Goal: Task Accomplishment & Management: Use online tool/utility

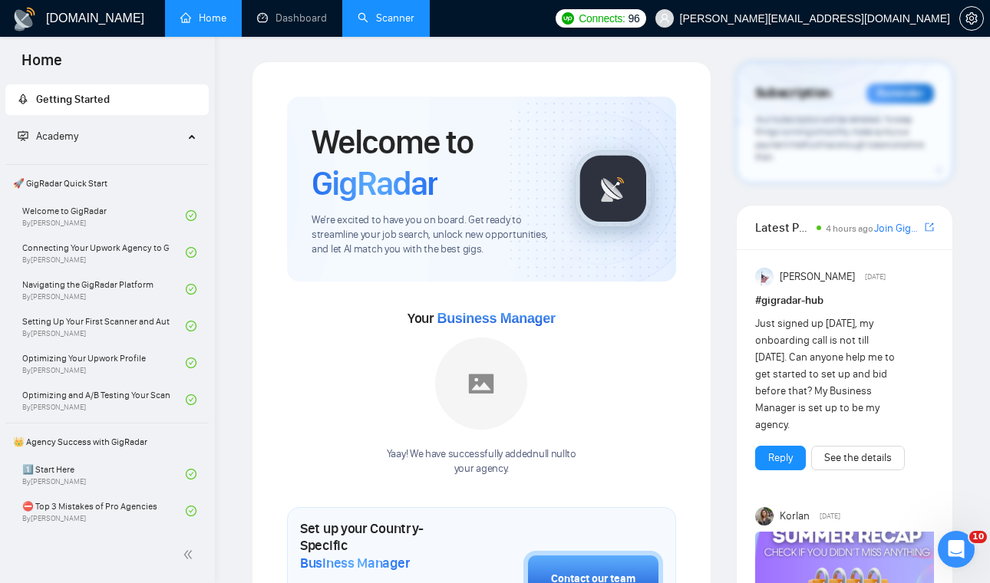
click at [384, 24] on link "Scanner" at bounding box center [386, 18] width 57 height 13
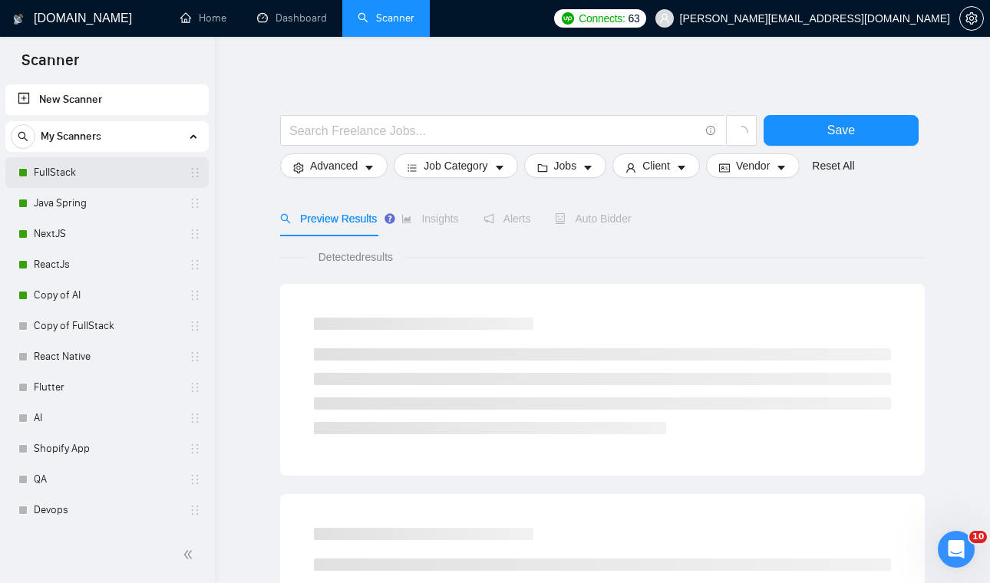
click at [153, 166] on link "FullStack" at bounding box center [107, 172] width 146 height 31
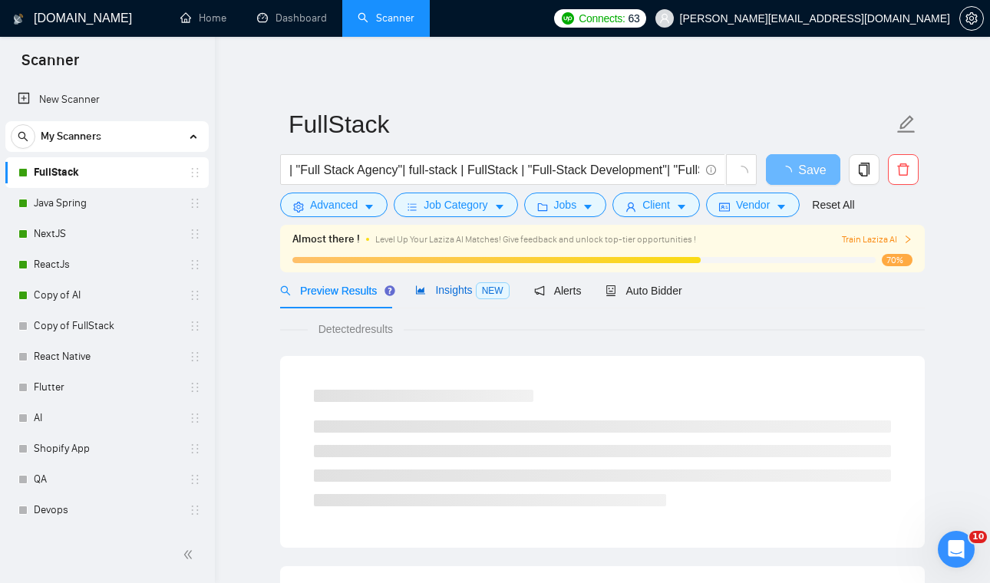
click at [444, 291] on span "Insights NEW" at bounding box center [462, 290] width 94 height 12
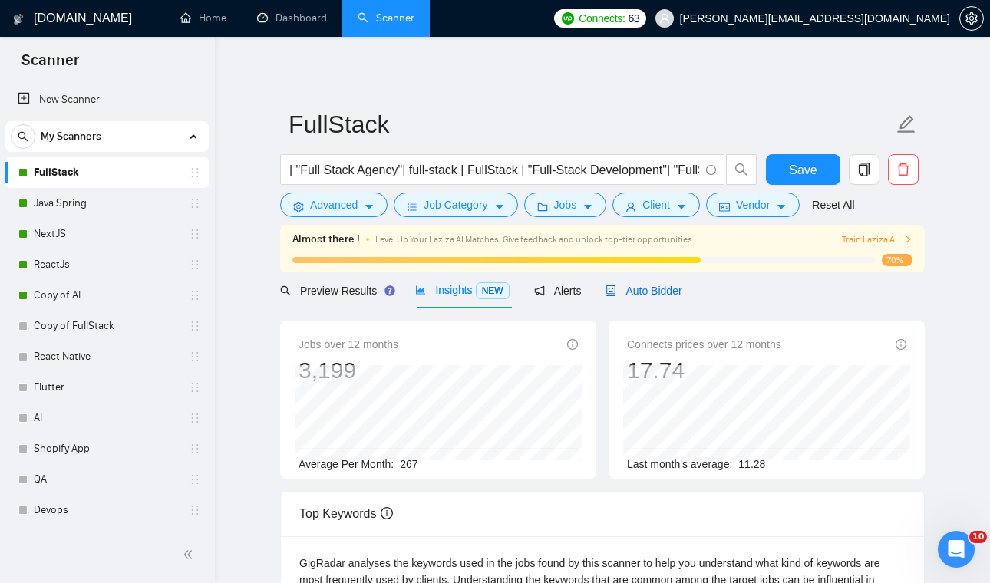
click at [665, 286] on span "Auto Bidder" at bounding box center [644, 291] width 76 height 12
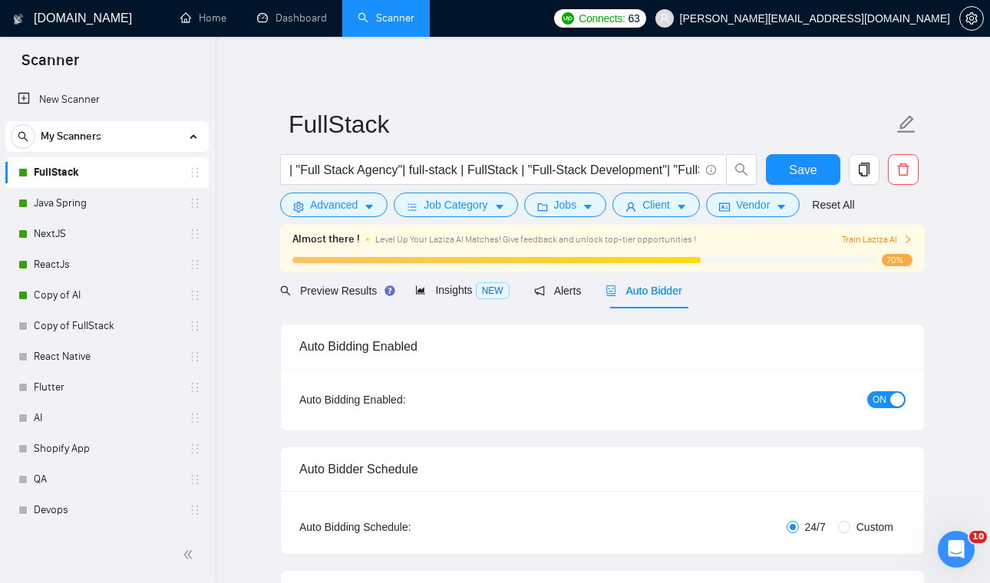
checkbox input "true"
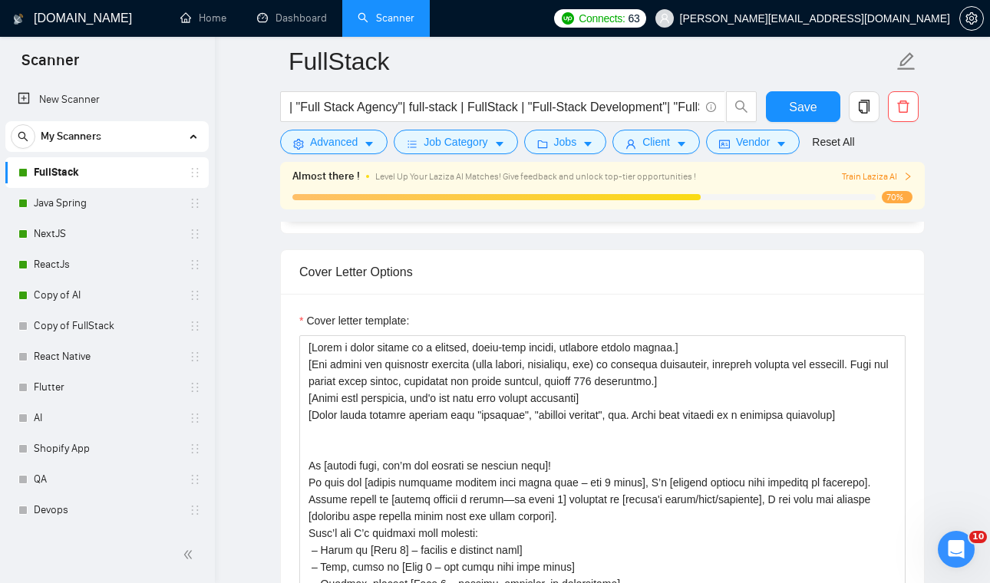
scroll to position [1706, 0]
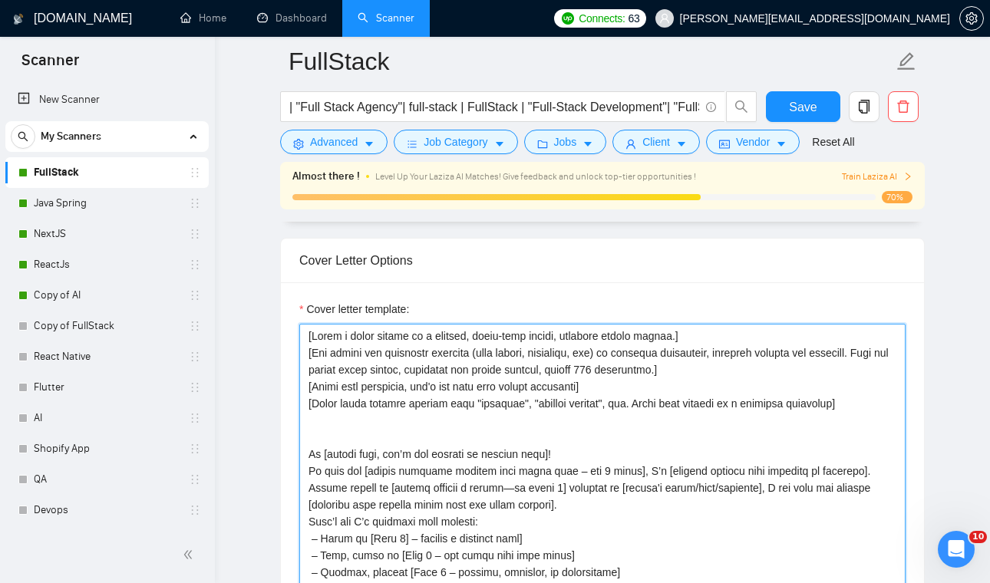
click at [632, 409] on textarea "Cover letter template:" at bounding box center [602, 496] width 606 height 345
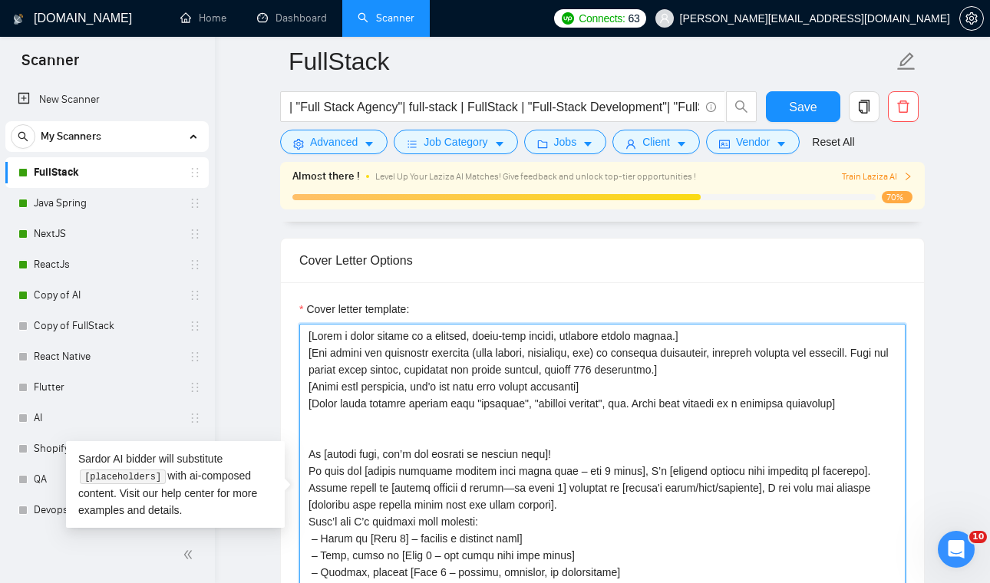
click at [637, 397] on textarea "Cover letter template:" at bounding box center [602, 496] width 606 height 345
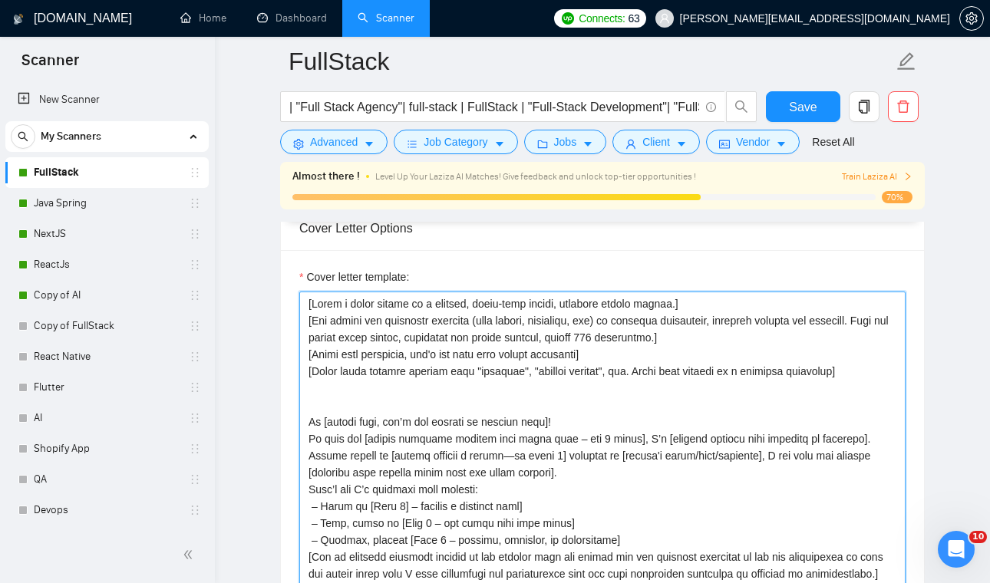
scroll to position [1741, 0]
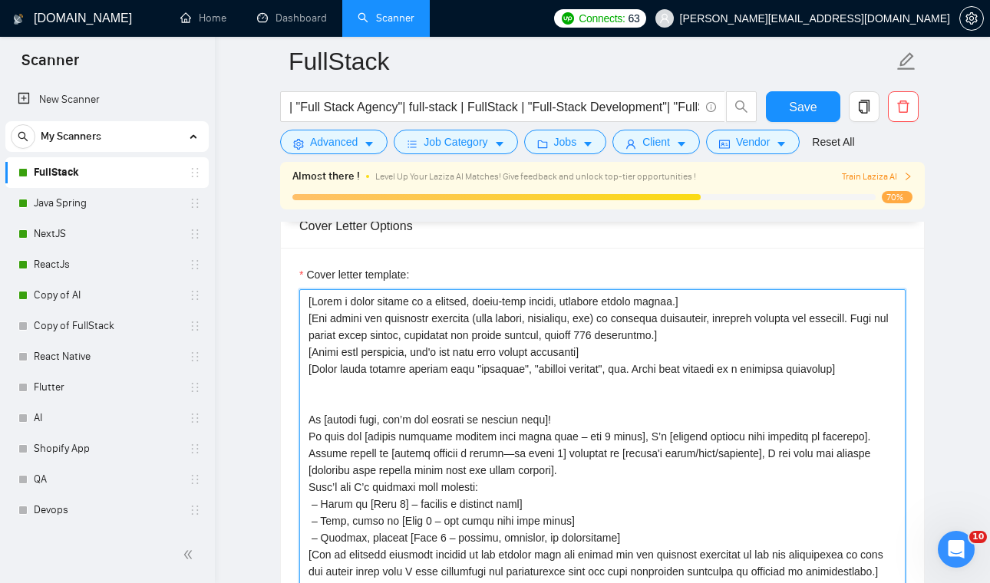
click at [637, 397] on textarea "Cover letter template:" at bounding box center [602, 461] width 606 height 345
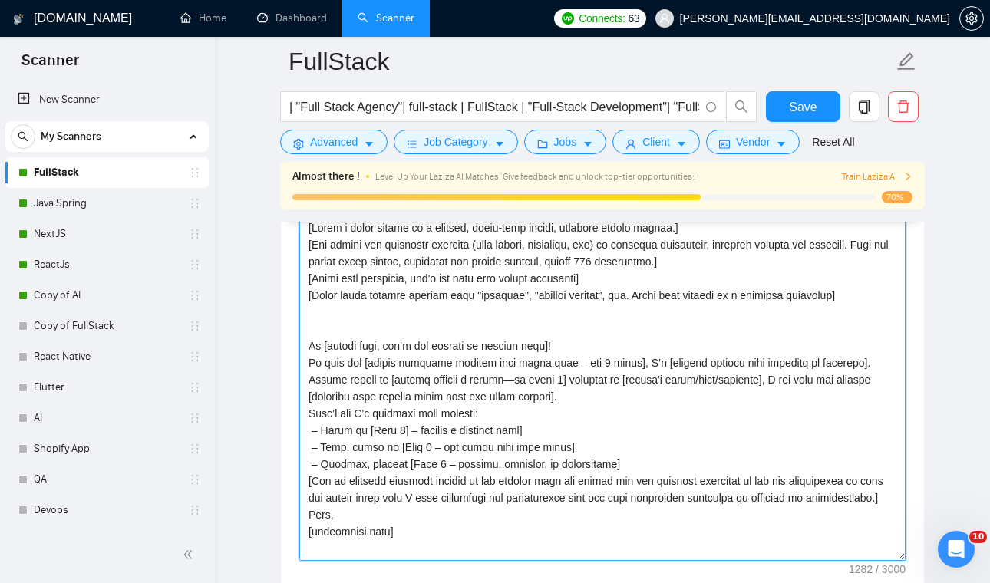
scroll to position [1815, 0]
click at [637, 397] on textarea "Cover letter template:" at bounding box center [602, 387] width 606 height 345
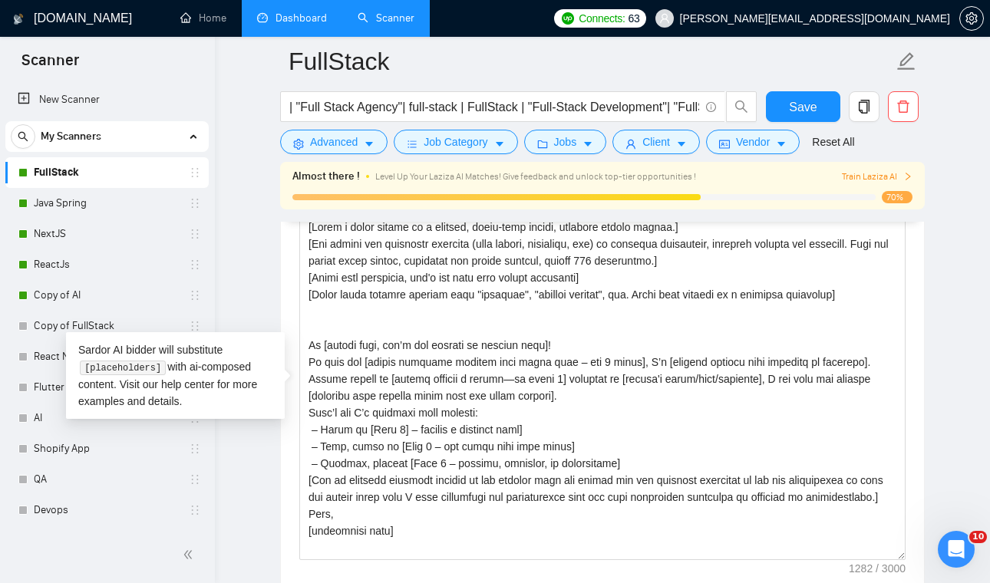
click at [282, 19] on link "Dashboard" at bounding box center [292, 18] width 70 height 13
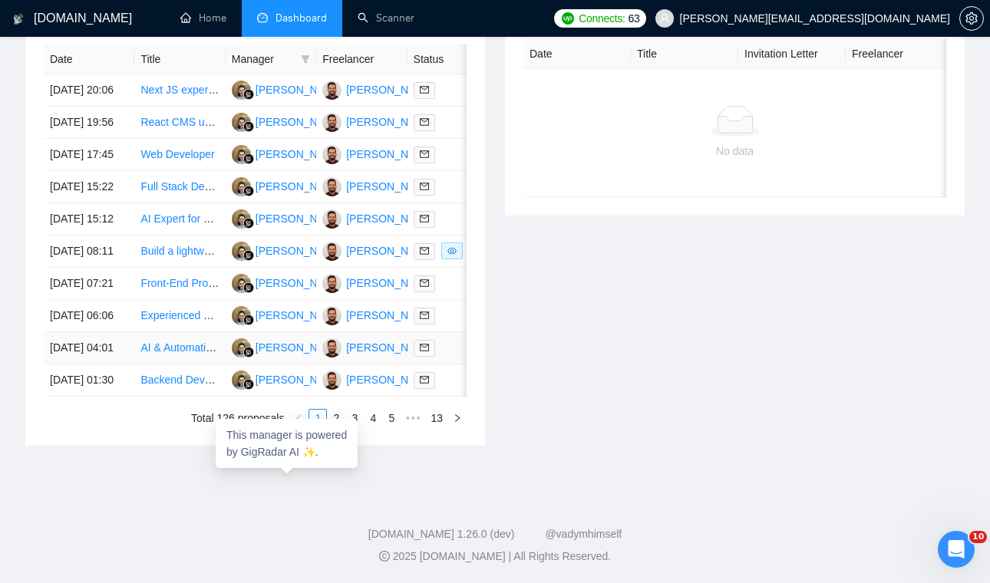
scroll to position [0, 114]
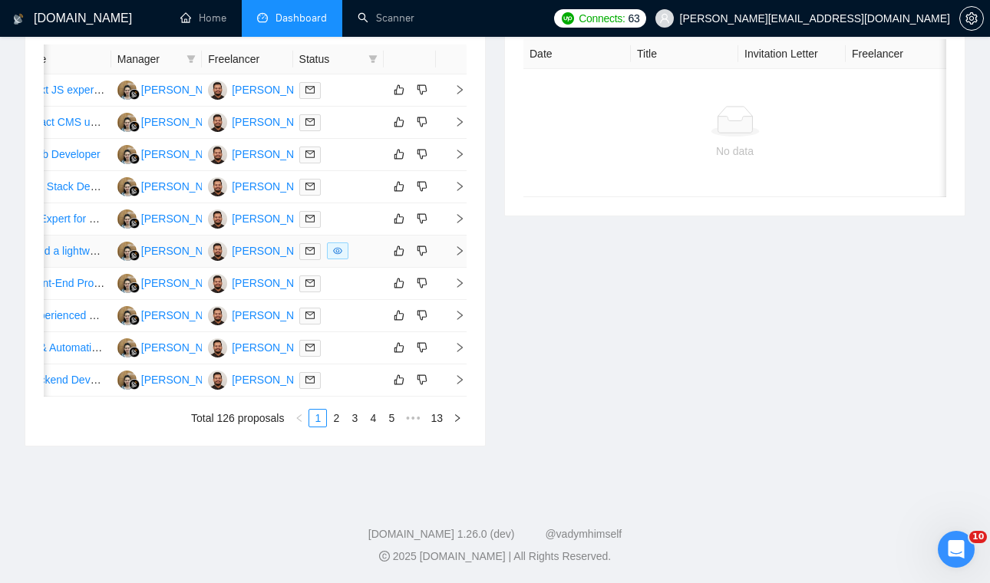
click at [454, 259] on td at bounding box center [451, 252] width 31 height 32
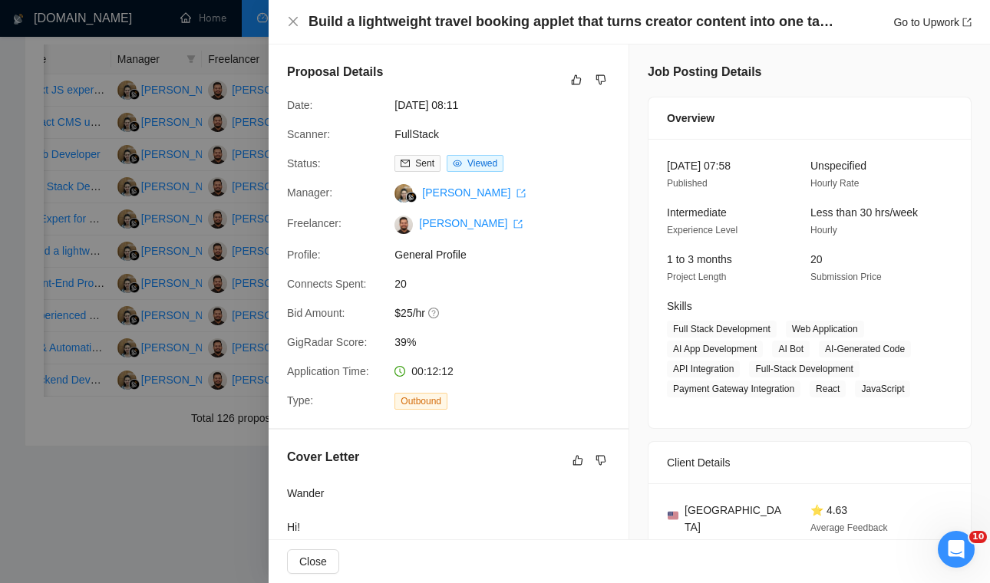
click at [286, 25] on div "Build a lightweight travel booking applet that turns creator content into one t…" at bounding box center [629, 22] width 721 height 45
click at [293, 25] on icon "close" at bounding box center [293, 21] width 12 height 12
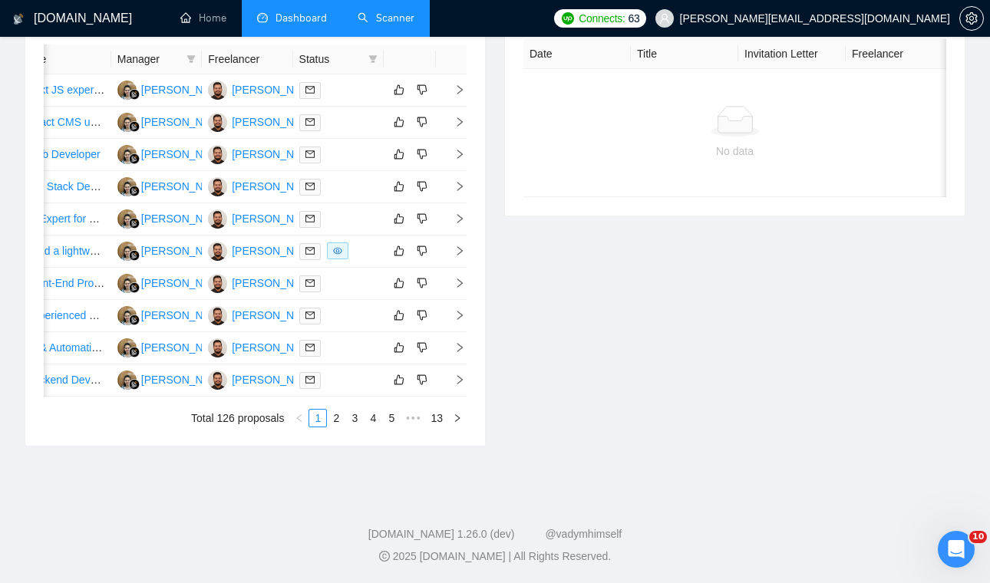
click at [381, 25] on link "Scanner" at bounding box center [386, 18] width 57 height 13
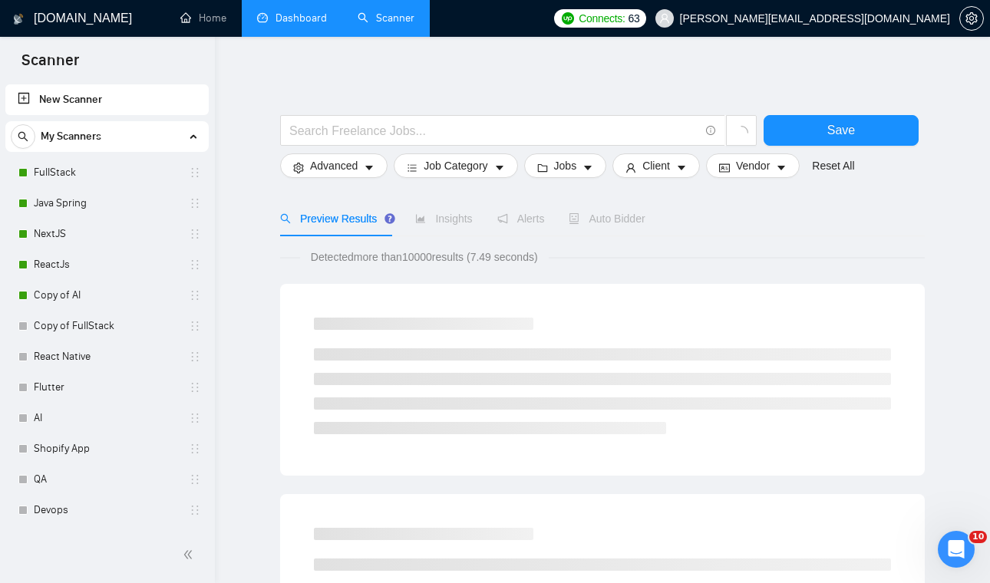
click at [295, 18] on link "Dashboard" at bounding box center [292, 18] width 70 height 13
